Goal: Information Seeking & Learning: Stay updated

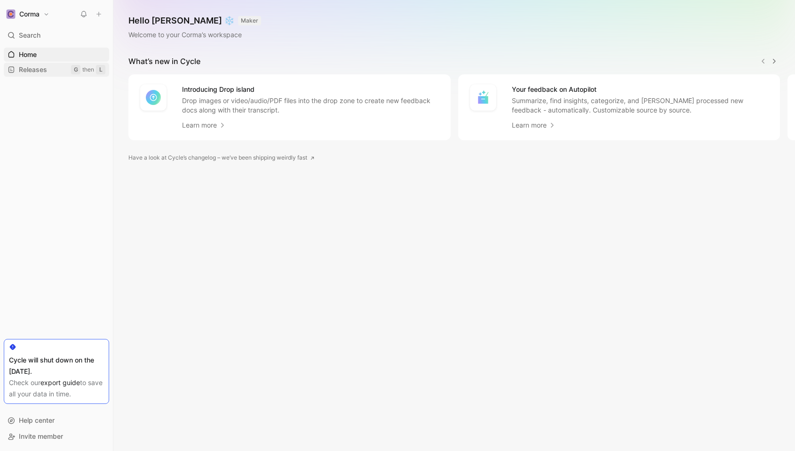
click at [44, 72] on span "Releases" at bounding box center [33, 69] width 28 height 9
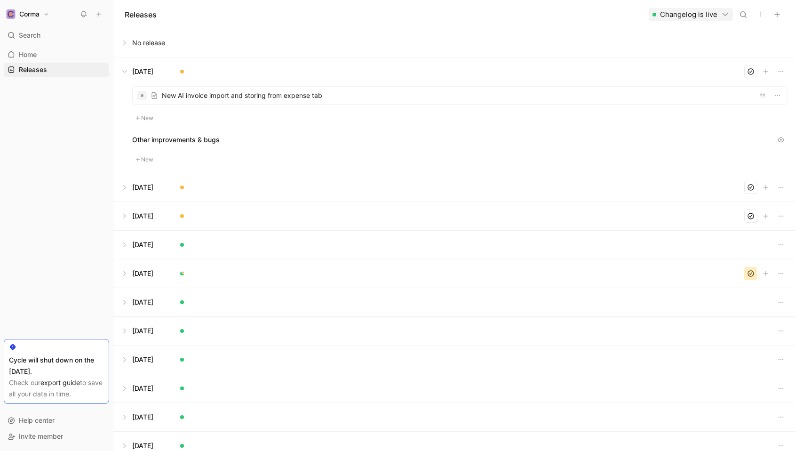
click at [712, 15] on button "Changelog is live" at bounding box center [691, 14] width 84 height 13
click at [666, 34] on span "Open changelog" at bounding box center [653, 34] width 51 height 8
click at [719, 16] on button "Changelog is live" at bounding box center [691, 14] width 84 height 13
click at [632, 30] on span "Open changelog" at bounding box center [653, 34] width 51 height 8
